Goal: Contribute content

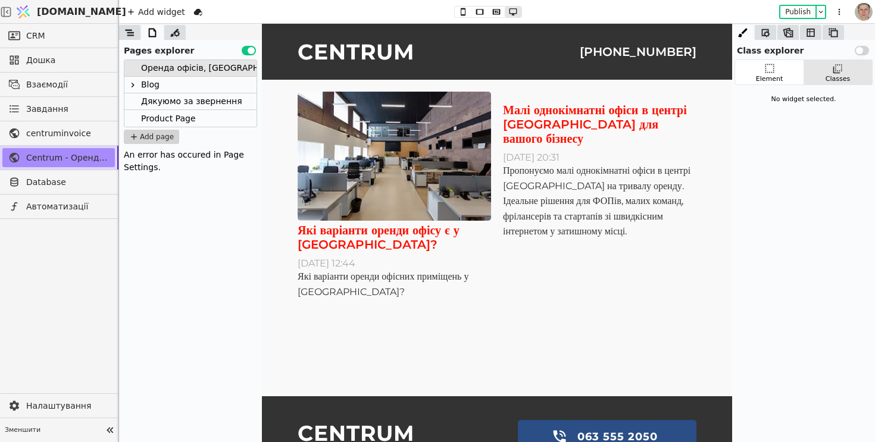
click at [647, 55] on p "[PHONE_NUMBER]" at bounding box center [638, 52] width 117 height 18
click at [130, 28] on icon at bounding box center [130, 33] width 12 height 12
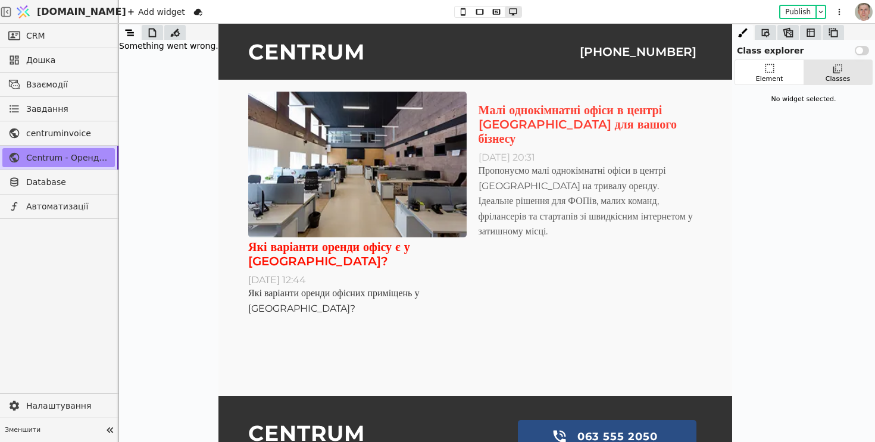
click at [619, 122] on div "Малі однокімнатні офіси в центрі [GEOGRAPHIC_DATA] для вашого бізнесу" at bounding box center [587, 124] width 218 height 43
click at [638, 57] on p "[PHONE_NUMBER]" at bounding box center [637, 52] width 117 height 18
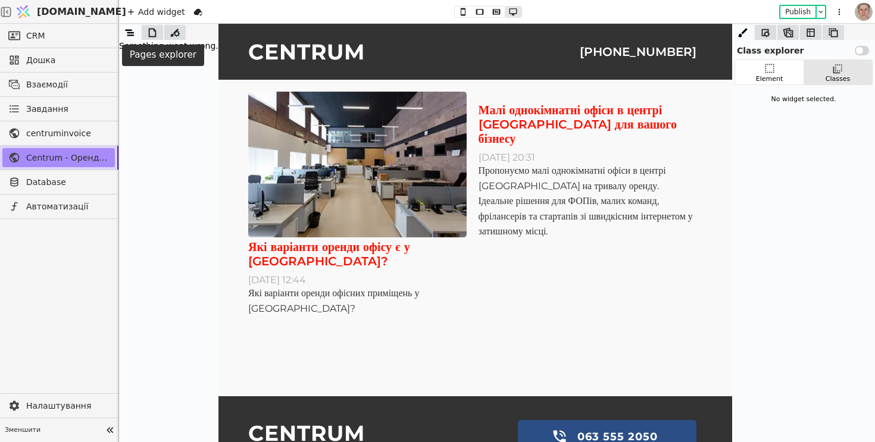
click at [155, 31] on icon at bounding box center [153, 32] width 8 height 9
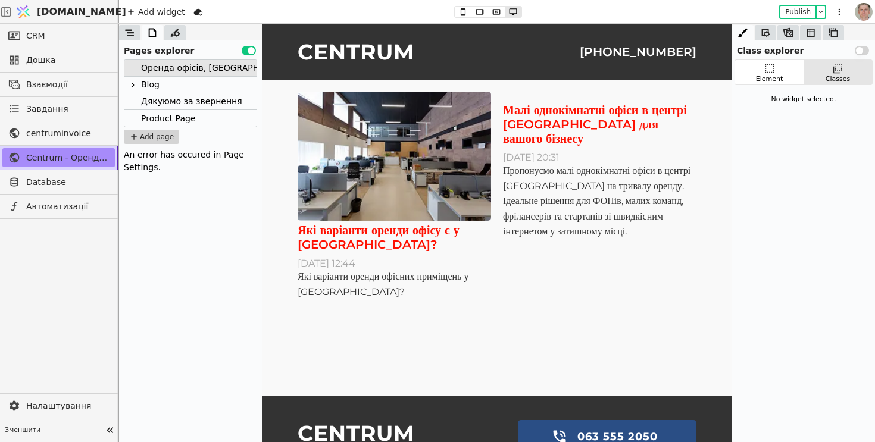
click at [155, 81] on div "Blog" at bounding box center [150, 85] width 18 height 16
click at [170, 100] on div "Дякуюмо за звернення" at bounding box center [191, 101] width 101 height 16
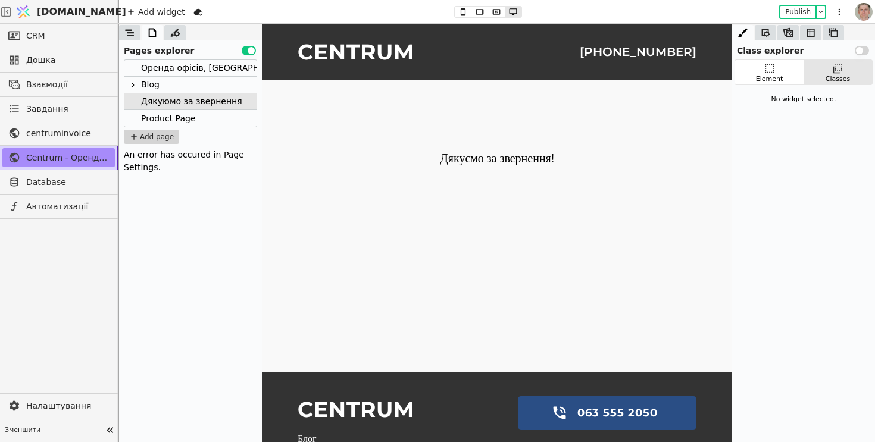
click at [123, 30] on div at bounding box center [129, 32] width 21 height 15
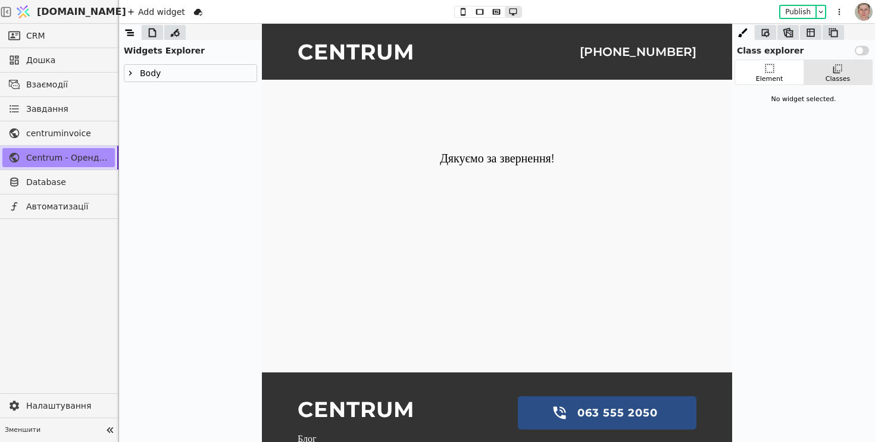
click at [647, 49] on p "[PHONE_NUMBER]" at bounding box center [638, 52] width 117 height 18
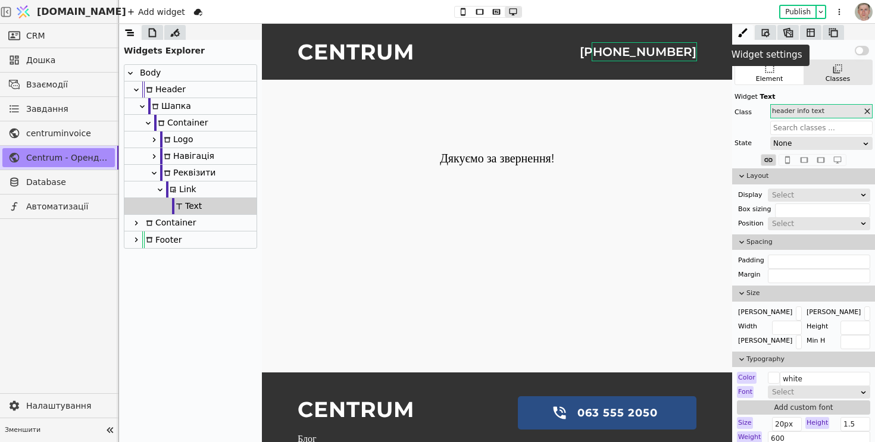
click at [765, 31] on icon at bounding box center [765, 33] width 12 height 12
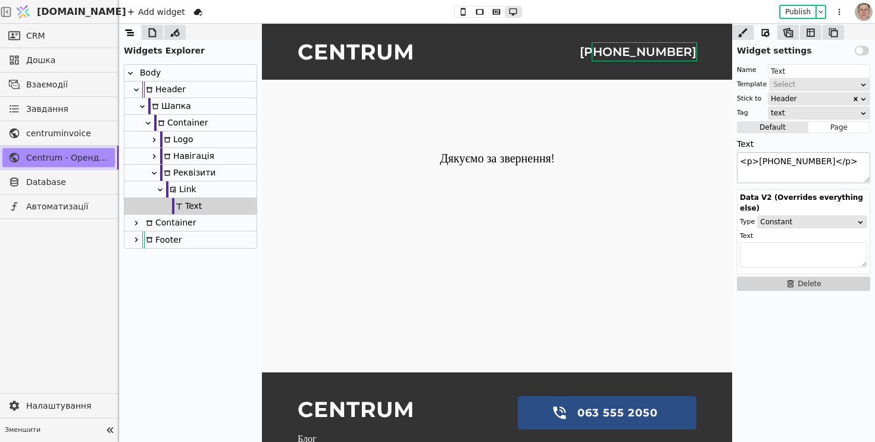
click at [830, 160] on textarea "<p>[PHONE_NUMBER]</p>" at bounding box center [803, 167] width 133 height 31
click at [848, 161] on textarea "<p>[PHONE_NUMBER]</p>" at bounding box center [803, 167] width 133 height 31
drag, startPoint x: 1019, startPoint y: 186, endPoint x: 669, endPoint y: 145, distance: 351.7
type textarea "[PHONE_NUMBER]"
click at [214, 189] on div "Link" at bounding box center [190, 190] width 132 height 17
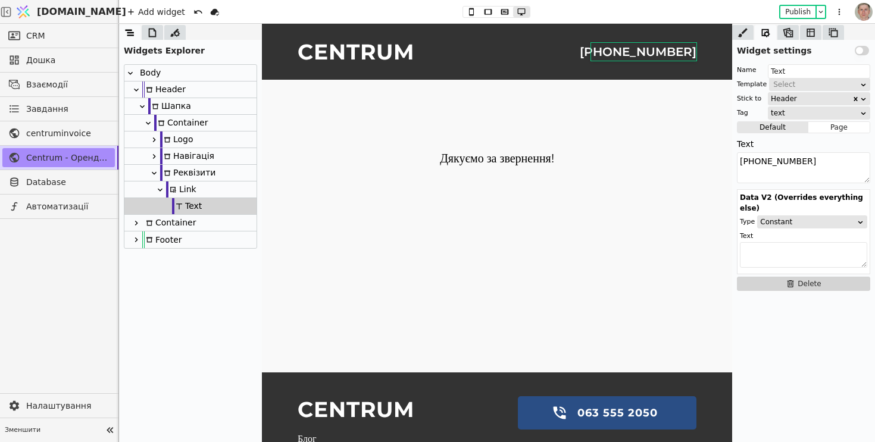
type input "Link"
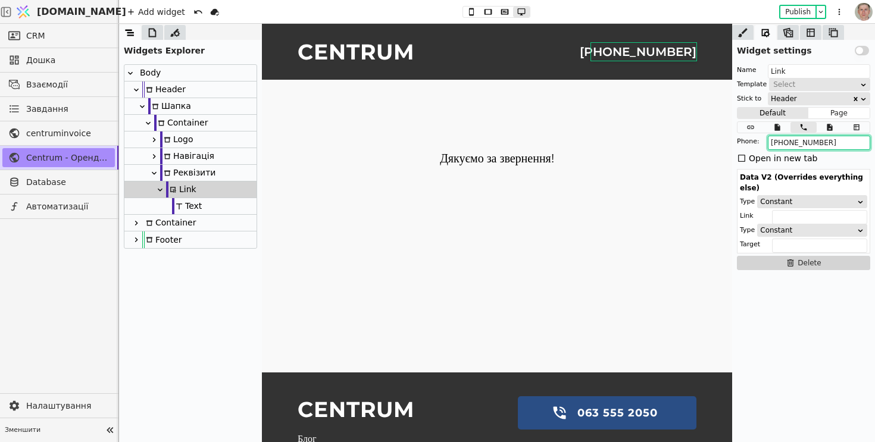
click at [837, 145] on input "[PHONE_NUMBER]" at bounding box center [819, 143] width 102 height 14
type input "[PHONE_NUMBER]"
click at [799, 11] on button "Publish" at bounding box center [797, 12] width 35 height 12
